Goal: Task Accomplishment & Management: Use online tool/utility

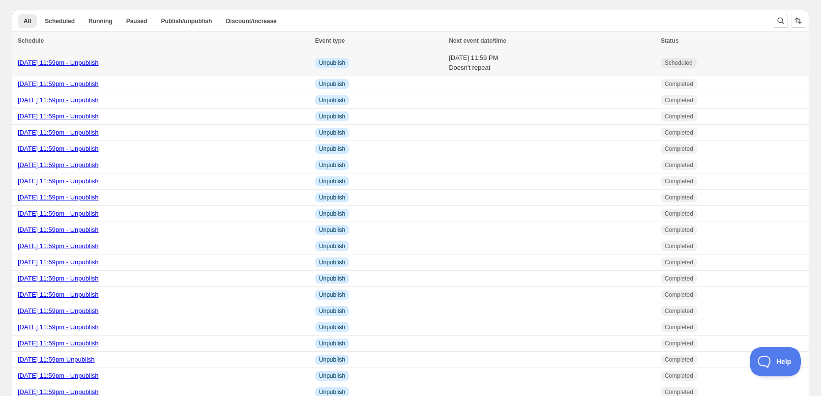
click at [74, 61] on link "[DATE] 11:59pm - Unpublish" at bounding box center [58, 62] width 81 height 7
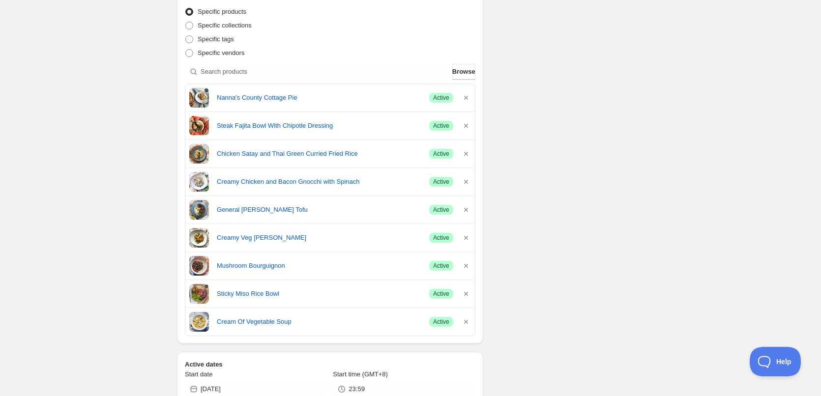
scroll to position [408, 0]
